Goal: Task Accomplishment & Management: Manage account settings

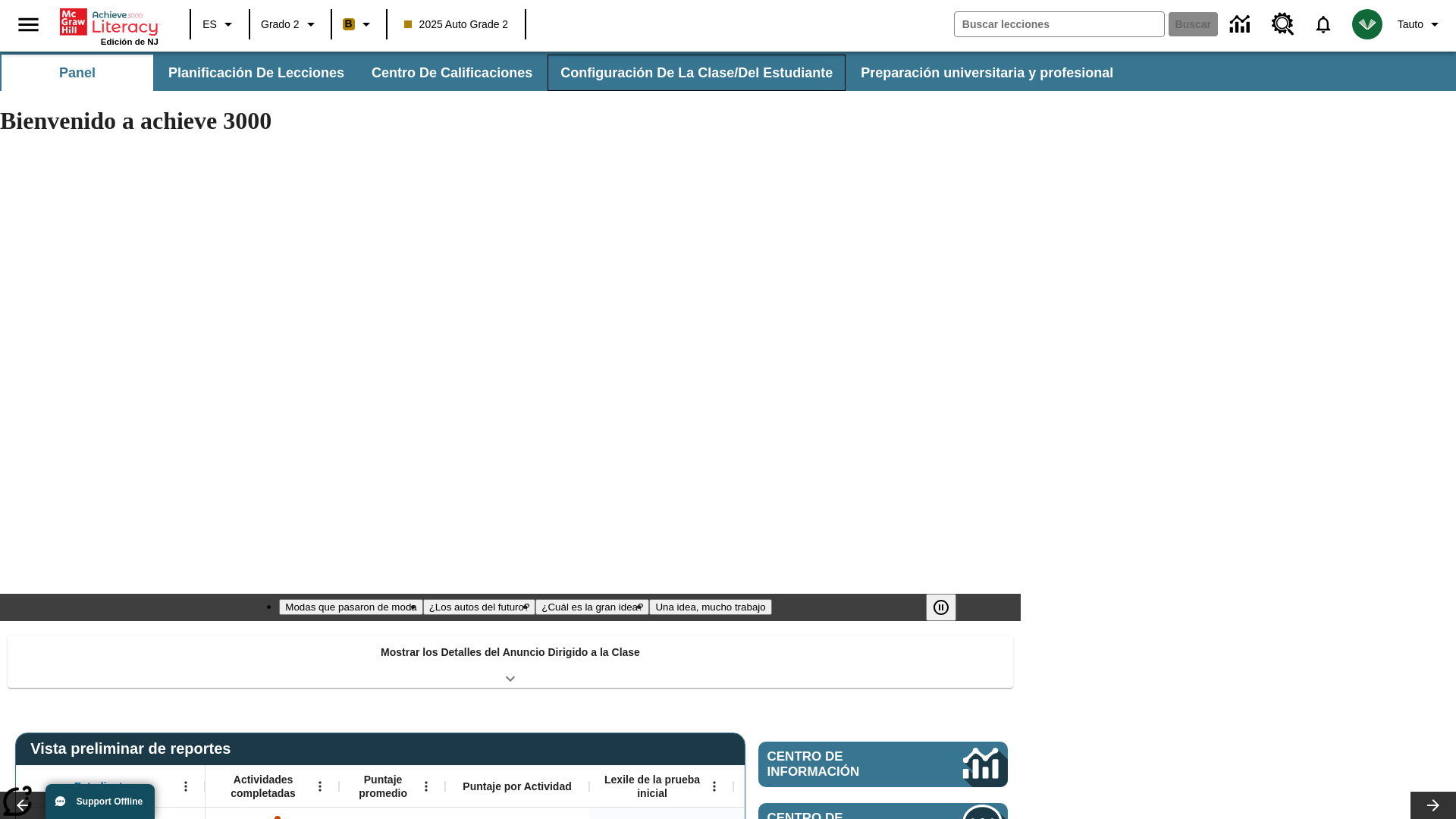
click at [686, 72] on button "Configuración de la clase/del estudiante" at bounding box center [697, 72] width 298 height 37
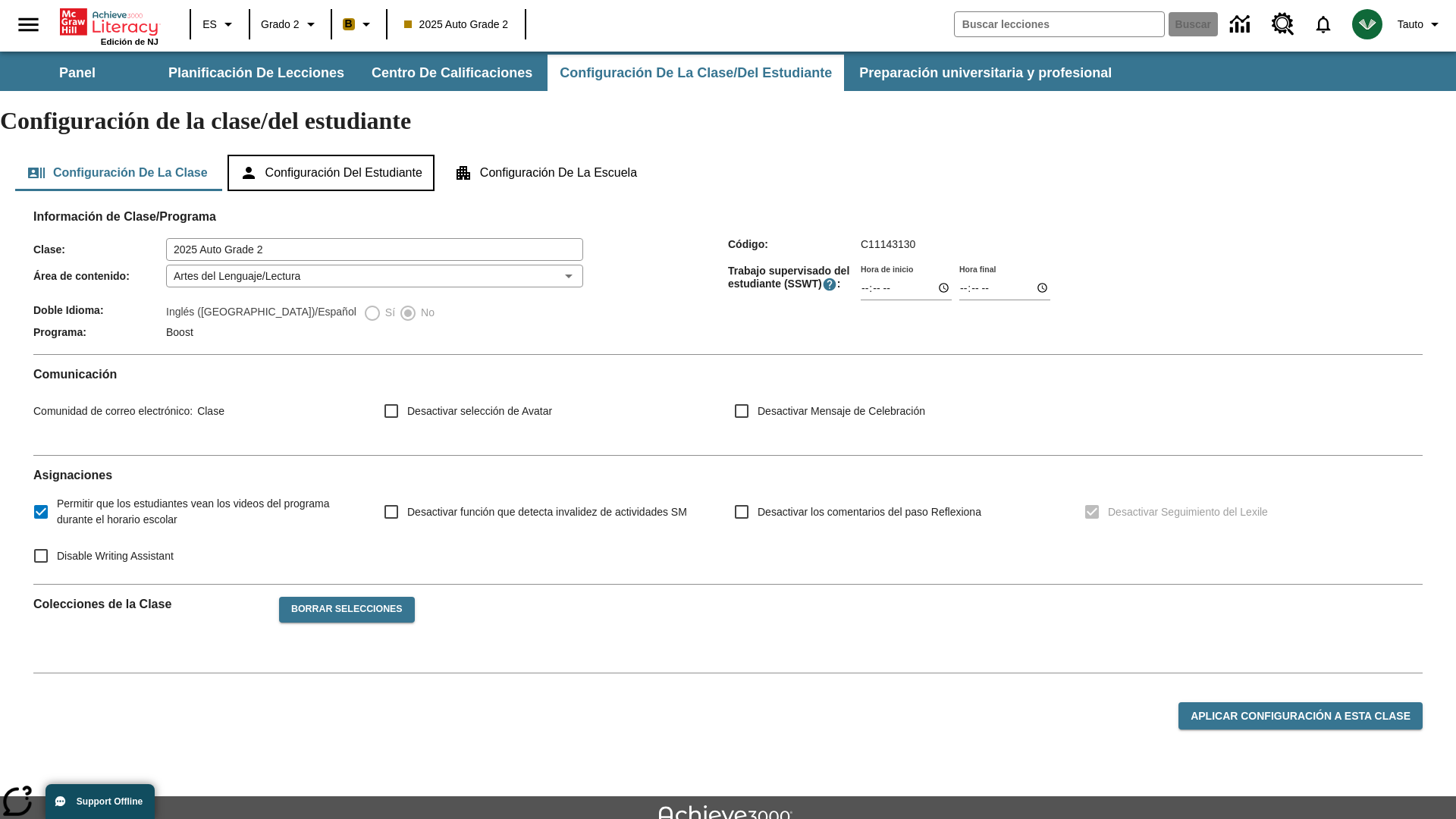
click at [338, 155] on button "Configuración del estudiante" at bounding box center [331, 173] width 207 height 37
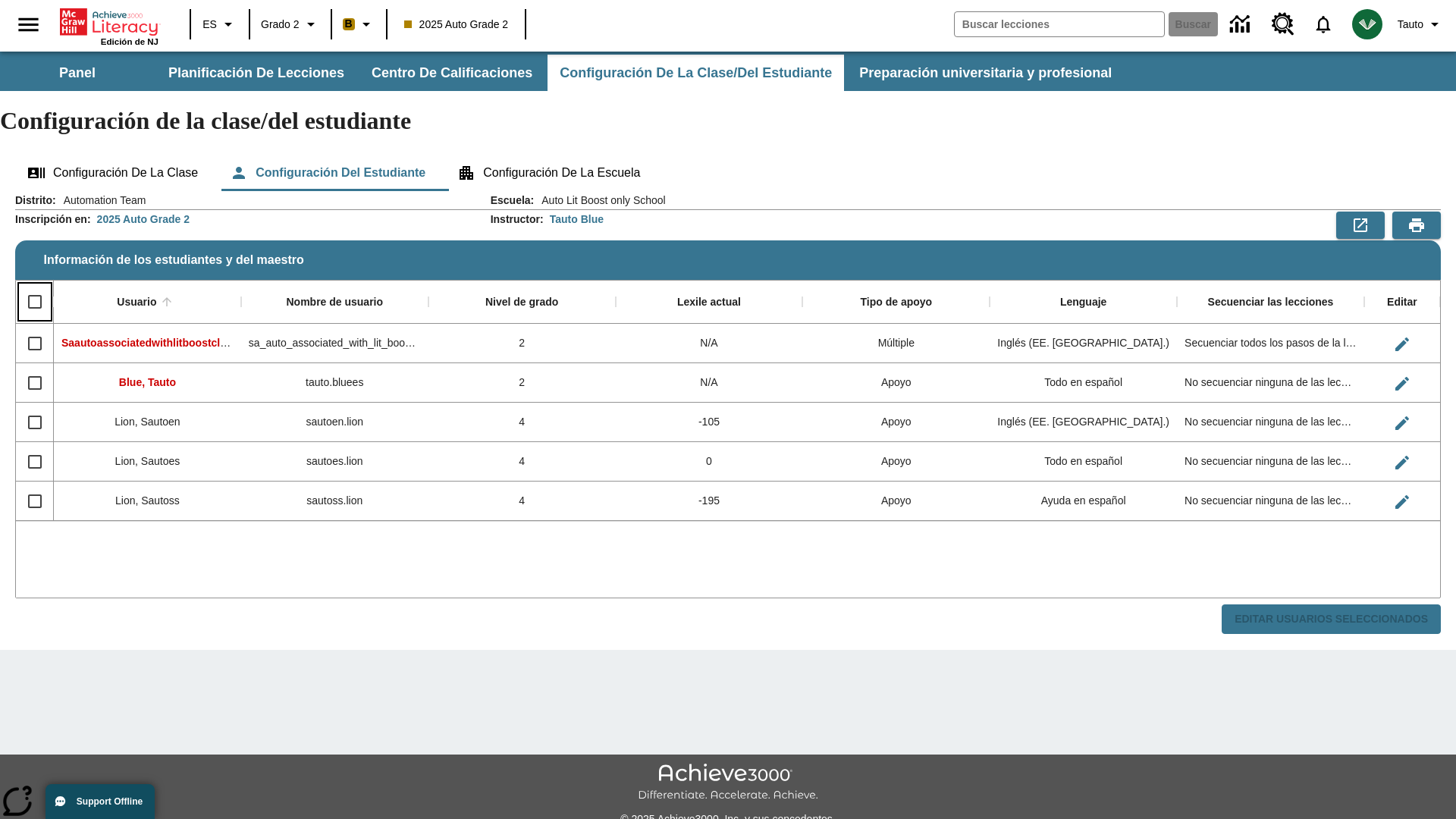
click at [34, 286] on input "Select all rows" at bounding box center [35, 302] width 32 height 32
checkbox input "true"
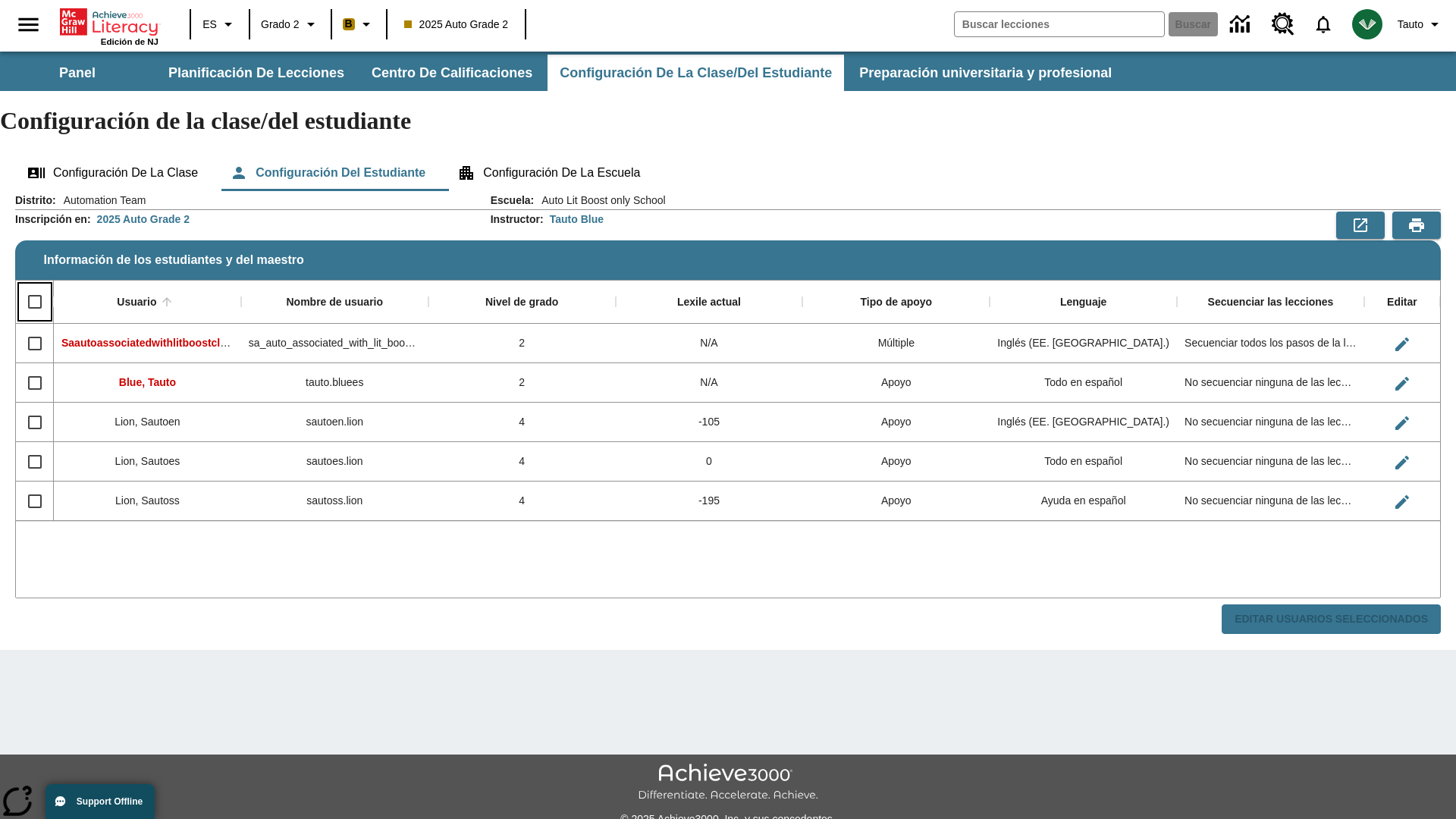
checkbox input "true"
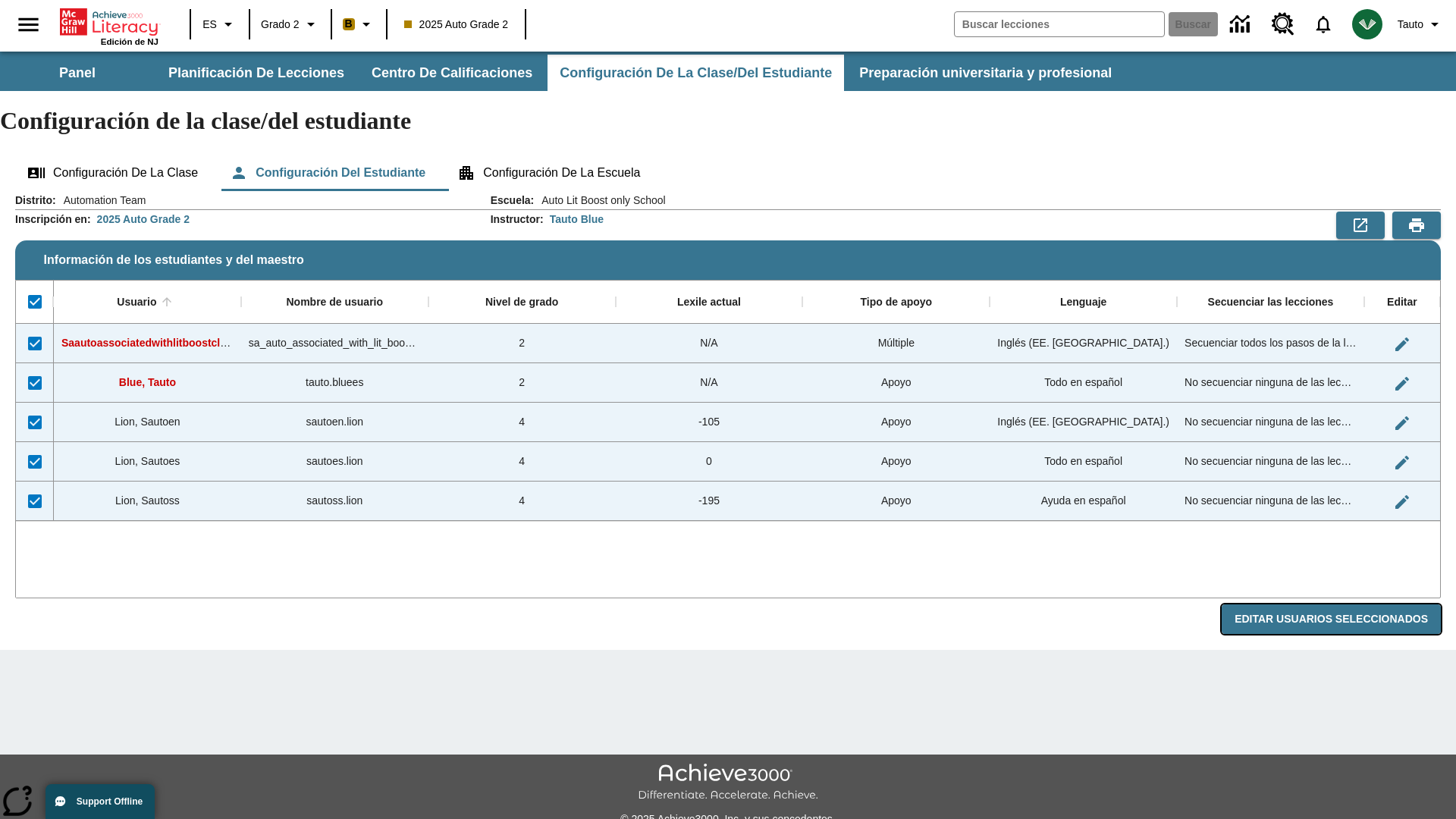
click at [1337, 605] on button "Editar Usuarios Seleccionados" at bounding box center [1331, 619] width 219 height 30
